Goal: Register for event/course

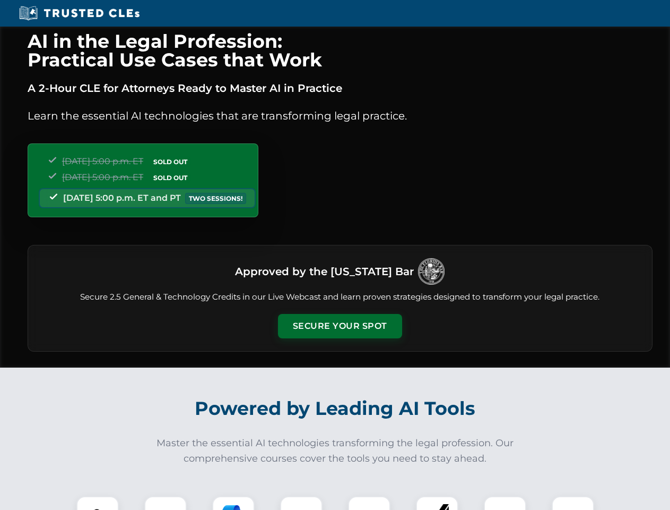
click at [340, 326] on button "Secure Your Spot" at bounding box center [340, 326] width 124 height 24
click at [98, 503] on img at bounding box center [97, 517] width 31 height 31
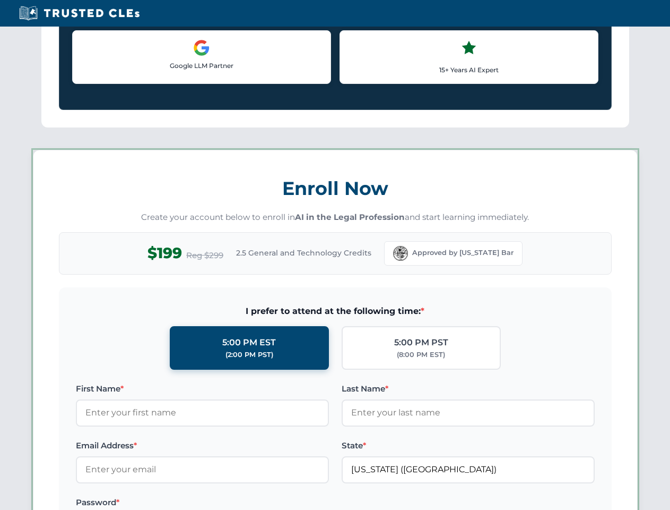
click at [234, 503] on label "Password *" at bounding box center [202, 502] width 253 height 13
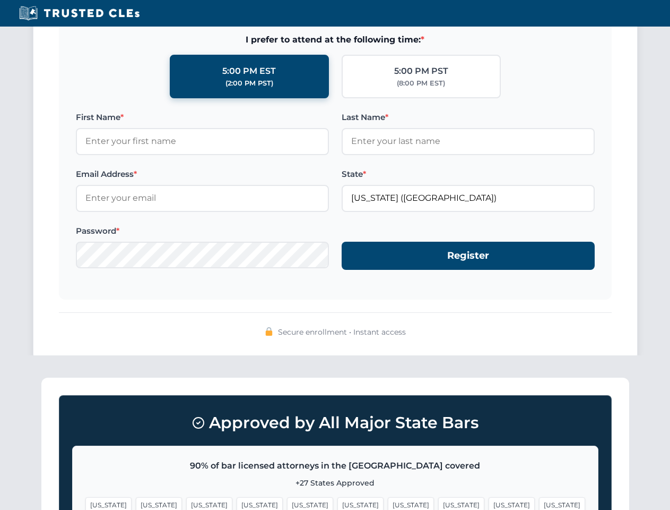
click at [489, 503] on span "[US_STATE]" at bounding box center [512, 504] width 46 height 15
